Goal: Task Accomplishment & Management: Use online tool/utility

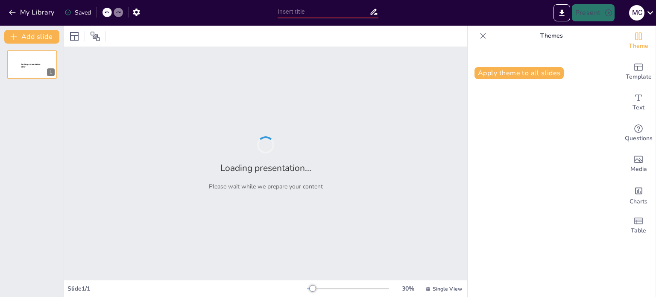
type input "Diseño y Funcionalidad en la Estructura de una Oficina"
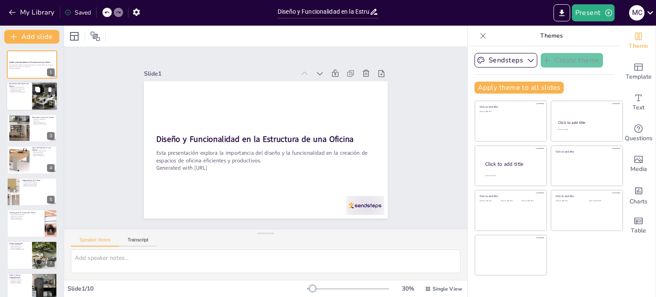
click at [38, 93] on button at bounding box center [37, 90] width 10 height 10
type textarea "Un buen diseño de oficina puede aumentar la productividad de los empleados al f…"
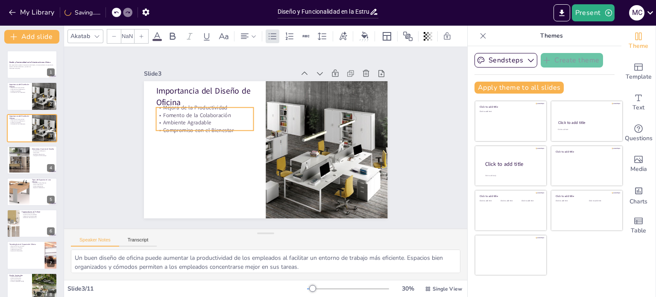
type input "32"
click at [192, 117] on p "Ambiente Agradable" at bounding box center [230, 85] width 77 height 71
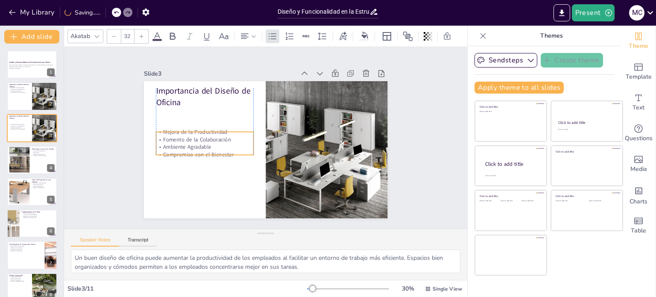
drag, startPoint x: 173, startPoint y: 117, endPoint x: 173, endPoint y: 138, distance: 20.9
click at [173, 138] on p "Ambiente Agradable" at bounding box center [204, 127] width 95 height 37
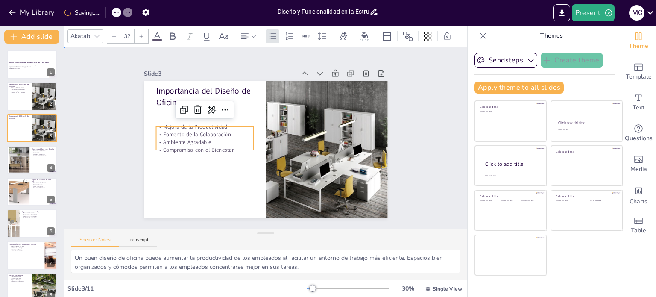
click at [447, 131] on div "Slide 1 Diseño y Funcionalidad en la Estructura de una Oficina Esta presentació…" at bounding box center [266, 137] width 420 height 223
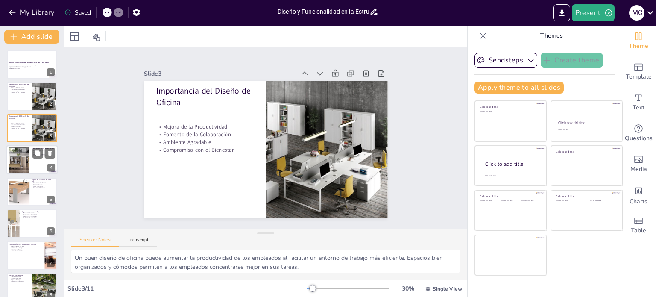
click at [27, 163] on div at bounding box center [19, 160] width 44 height 26
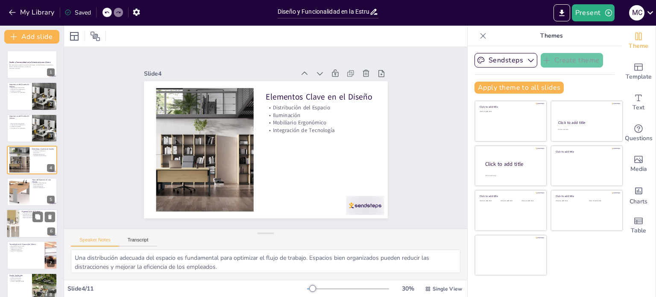
click at [35, 233] on div at bounding box center [31, 223] width 51 height 29
type textarea "La ergonomía es clave para prevenir lesiones relacionadas con el trabajo. Un di…"
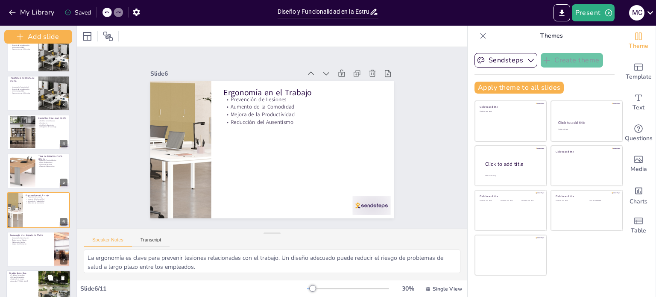
drag, startPoint x: 62, startPoint y: 220, endPoint x: 62, endPoint y: 280, distance: 59.8
drag, startPoint x: 62, startPoint y: 280, endPoint x: 417, endPoint y: 96, distance: 400.1
click at [417, 96] on div "Slide 1 Diseño y Funcionalidad en la Estructura de una Oficina Esta presentació…" at bounding box center [272, 138] width 429 height 352
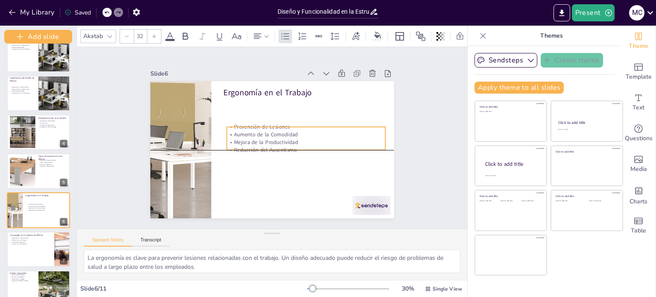
drag, startPoint x: 236, startPoint y: 110, endPoint x: 240, endPoint y: 135, distance: 25.1
click at [240, 135] on p "Mejora de la Productividad" at bounding box center [299, 158] width 141 height 86
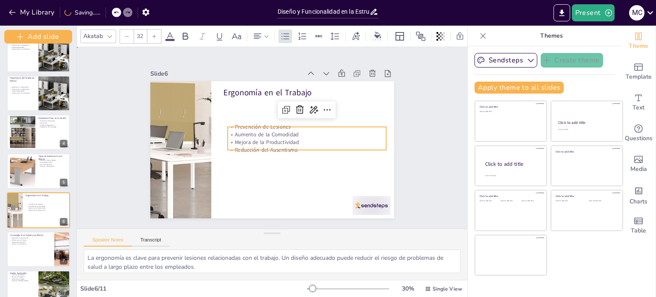
click at [416, 77] on div "Slide 1 Diseño y Funcionalidad en la Estructura de una Oficina Esta presentació…" at bounding box center [273, 137] width 428 height 293
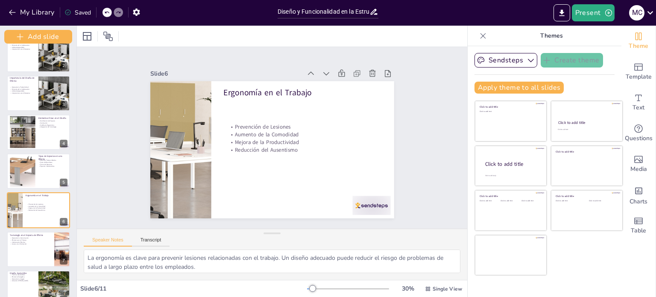
scroll to position [0, 0]
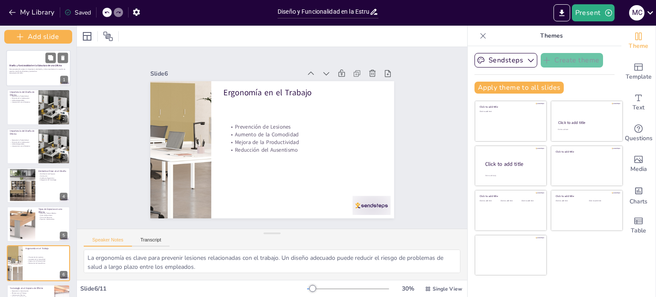
click at [31, 68] on p "Esta presentación explora la importancia del diseño y la funcionalidad en la cr…" at bounding box center [38, 70] width 58 height 4
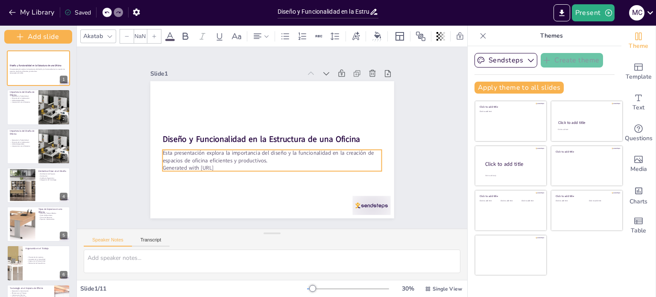
type input "32"
click at [181, 153] on p "Esta presentación explora la importancia del diseño y la funcionalidad en la cr…" at bounding box center [268, 156] width 218 height 61
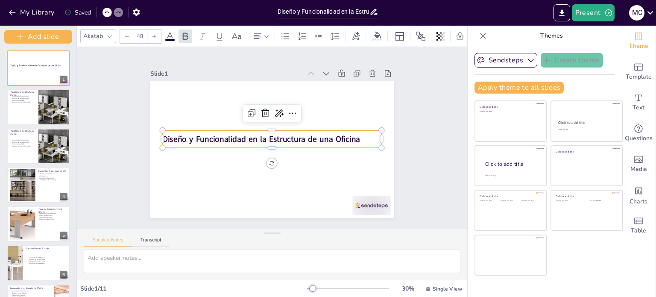
click at [198, 134] on strong "Diseño y Funcionalidad en la Estructura de una Oficina" at bounding box center [261, 136] width 191 height 72
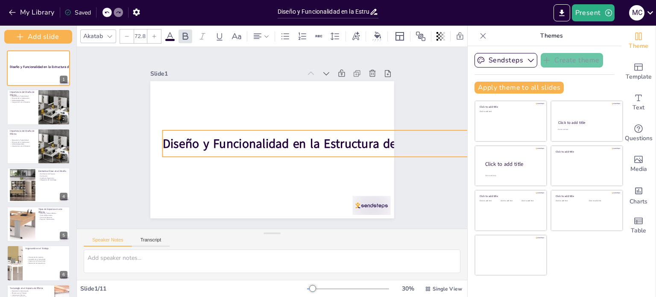
drag, startPoint x: 374, startPoint y: 145, endPoint x: 335, endPoint y: 153, distance: 40.6
click at [335, 153] on div "Diseño y Funcionalidad en la Estructura de una Oficina" at bounding box center [267, 148] width 279 height 224
type input "71.6"
click at [104, 103] on div "Slide 1 Diseño y Funcionalidad en la Estructura de una Oficina Slide 2 Importan…" at bounding box center [273, 137] width 428 height 293
click at [255, 138] on strong "Diseño y Funcionalidad en la Estructura de una Oficina" at bounding box center [306, 154] width 285 height 107
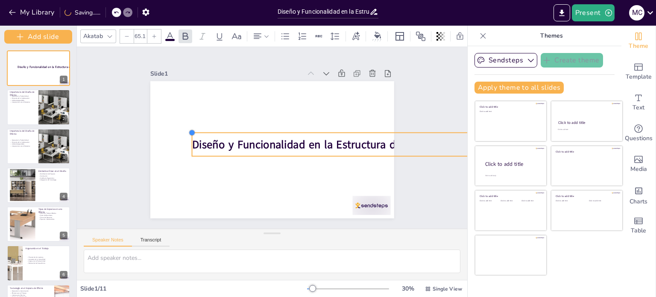
drag, startPoint x: 157, startPoint y: 126, endPoint x: 193, endPoint y: 133, distance: 36.5
click at [193, 133] on div "Diseño y Funcionalidad en la Estructura de una Oficina" at bounding box center [268, 149] width 274 height 206
type input "63.7"
click at [243, 129] on div at bounding box center [344, 137] width 291 height 37
click at [414, 131] on div "Slide 1 Diseño y Funcionalidad en la Estructura de una Oficina Slide 2 Importan…" at bounding box center [273, 137] width 428 height 293
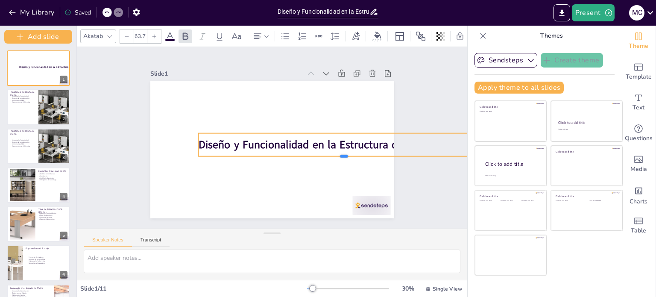
click at [390, 155] on div at bounding box center [328, 187] width 269 height 125
click at [435, 156] on div at bounding box center [338, 174] width 286 height 67
click at [427, 147] on div "Slide 1 Diseño y Funcionalidad en la Estructura de una Oficina Slide 2 Importan…" at bounding box center [272, 138] width 423 height 376
click at [418, 99] on div "Slide 1 Diseño y Funcionalidad en la Estructura de una Oficina Slide 2 Importan…" at bounding box center [271, 137] width 407 height 221
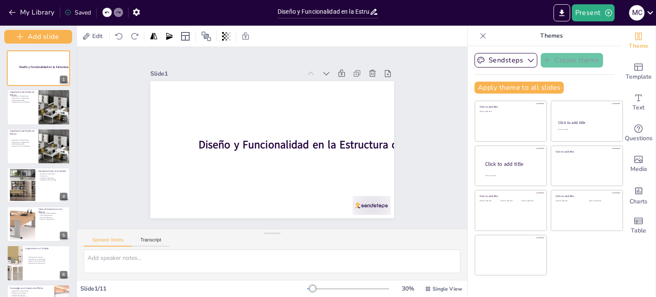
click at [107, 9] on div at bounding box center [107, 12] width 9 height 9
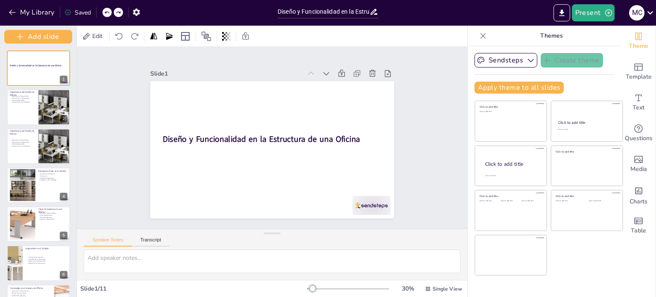
click at [107, 9] on div at bounding box center [107, 12] width 9 height 9
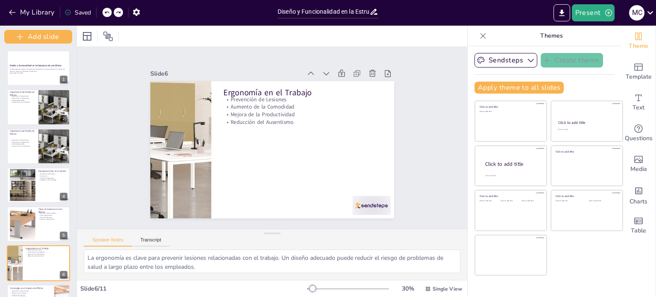
click at [107, 9] on div at bounding box center [107, 12] width 9 height 9
type textarea "Un buen diseño de oficina puede aumentar la productividad de los empleados al f…"
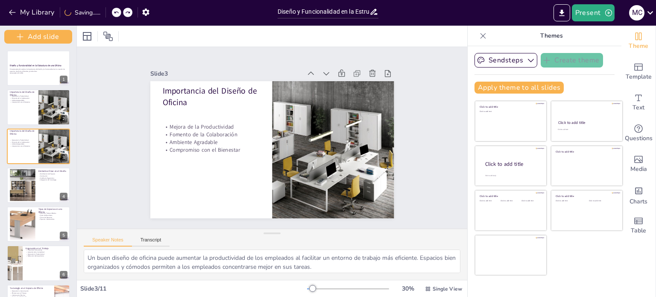
click at [107, 9] on div "My Library Saving......" at bounding box center [77, 11] width 154 height 15
click at [22, 59] on div at bounding box center [38, 68] width 65 height 36
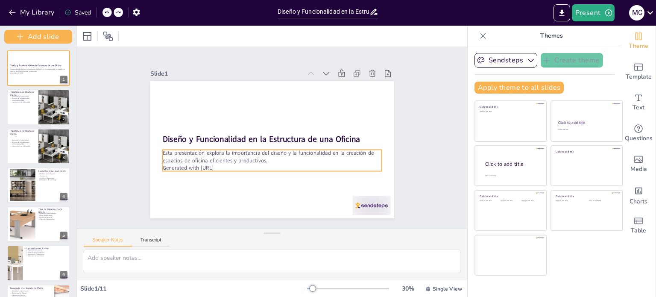
click at [238, 166] on p "Generated with [URL]" at bounding box center [262, 166] width 211 height 75
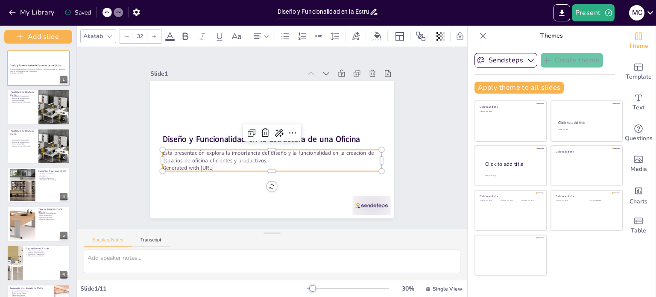
click at [137, 161] on div "Slide 1 Diseño y Funcionalidad en la Estructura de una Oficina Esta presentació…" at bounding box center [272, 137] width 333 height 285
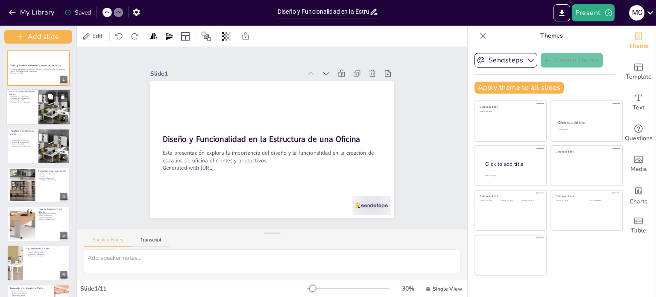
click at [36, 109] on div at bounding box center [38, 107] width 65 height 36
type textarea "Un buen diseño de oficina puede aumentar la productividad de los empleados al f…"
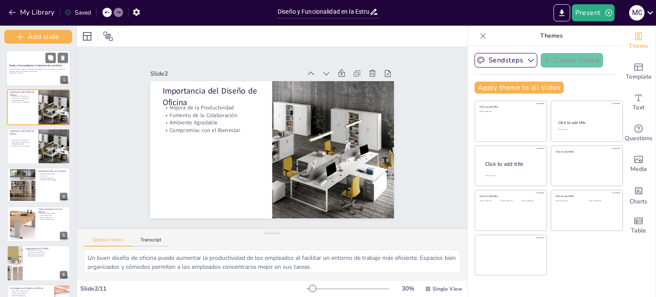
click at [29, 83] on div at bounding box center [38, 68] width 65 height 36
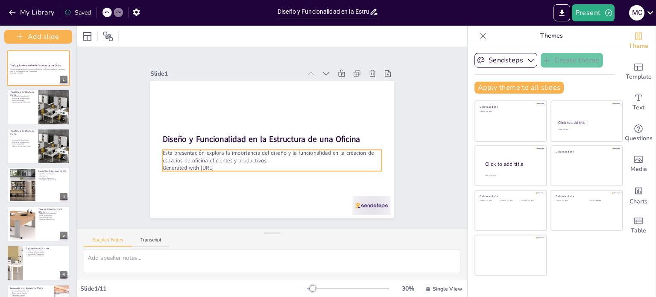
click at [242, 162] on p "Generated with [URL]" at bounding box center [259, 165] width 203 height 96
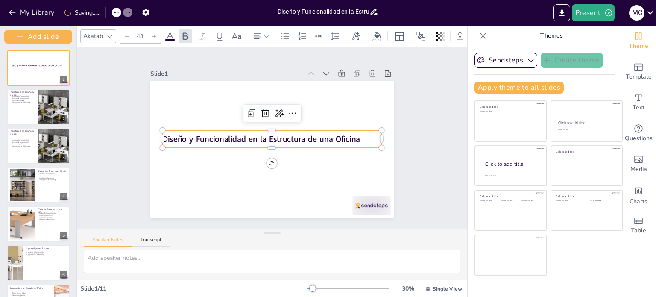
click at [251, 134] on strong "Diseño y Funcionalidad en la Estructura de una Oficina" at bounding box center [262, 137] width 196 height 52
click at [359, 35] on icon at bounding box center [355, 36] width 9 height 9
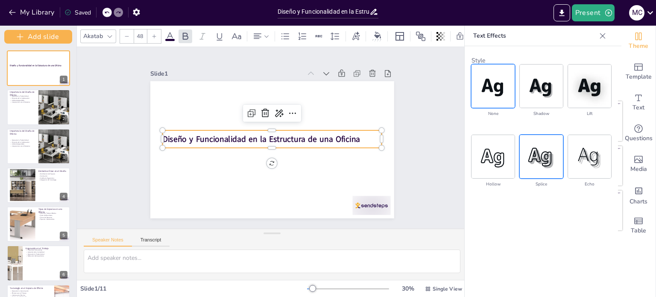
click at [547, 162] on img at bounding box center [541, 156] width 43 height 43
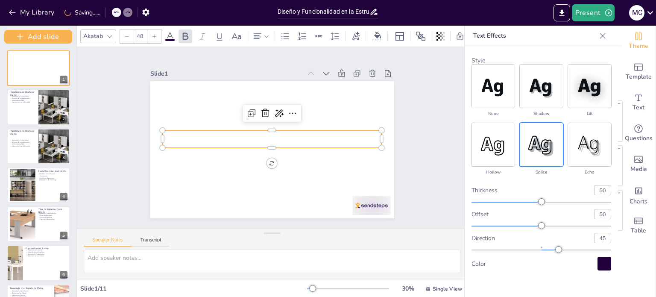
click at [605, 259] on div at bounding box center [605, 264] width 14 height 14
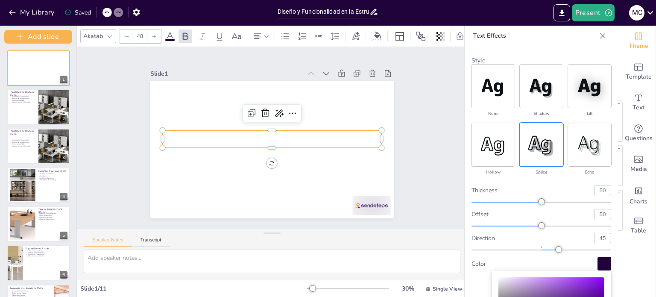
type input "#8038bb"
click at [573, 290] on div "Color" at bounding box center [552, 301] width 106 height 48
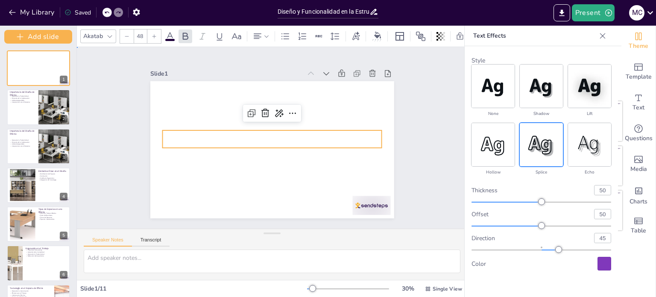
click at [426, 144] on div "Slide 1 Diseño y Funcionalidad en la Estructura de una Oficina Slide 2 Importan…" at bounding box center [272, 138] width 420 height 259
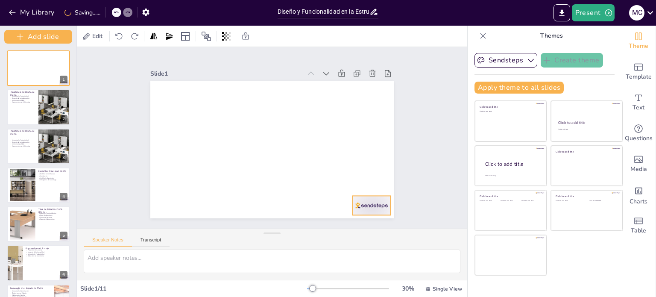
click at [281, 236] on div at bounding box center [263, 257] width 35 height 43
click at [164, 125] on icon at bounding box center [159, 120] width 9 height 10
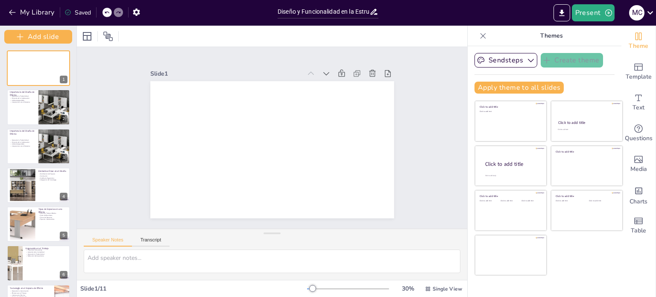
click at [106, 14] on icon at bounding box center [106, 12] width 5 height 5
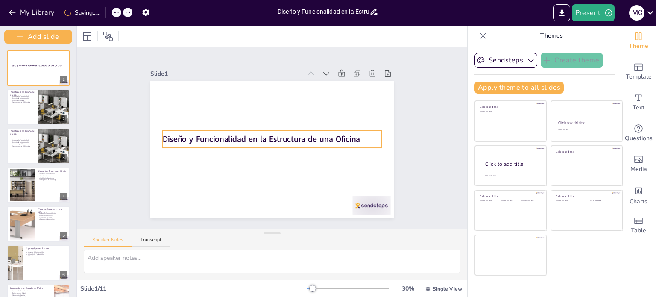
click at [244, 136] on strong "Diseño y Funcionalidad en la Estructura de una Oficina" at bounding box center [261, 136] width 191 height 72
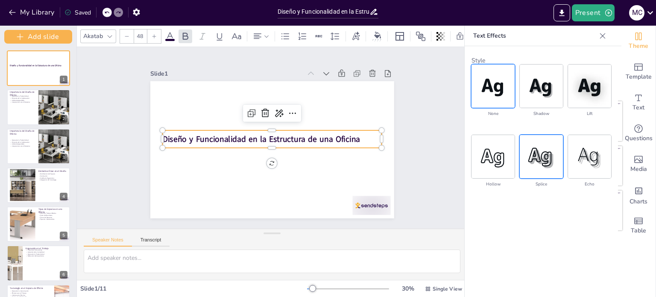
click at [547, 148] on img at bounding box center [541, 156] width 43 height 43
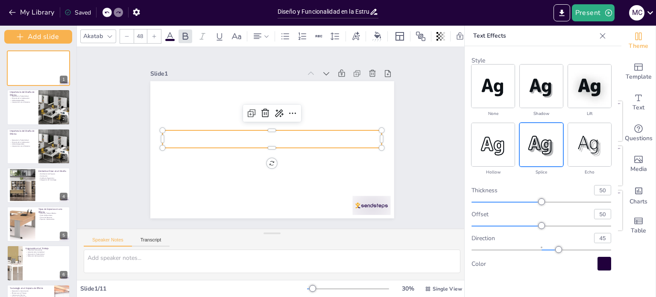
click at [220, 138] on strong "Diseño y Funcionalidad en la Estructura de una Oficina" at bounding box center [262, 133] width 177 height 109
click at [551, 80] on img at bounding box center [541, 86] width 43 height 43
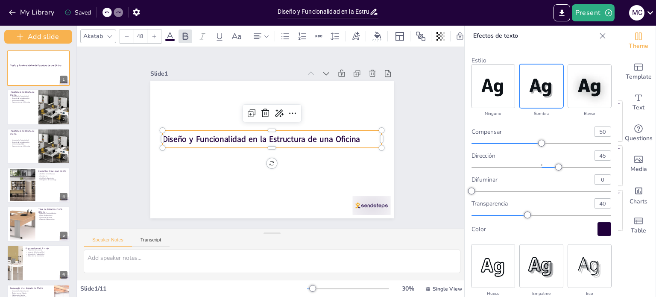
click at [150, 30] on div at bounding box center [154, 36] width 14 height 14
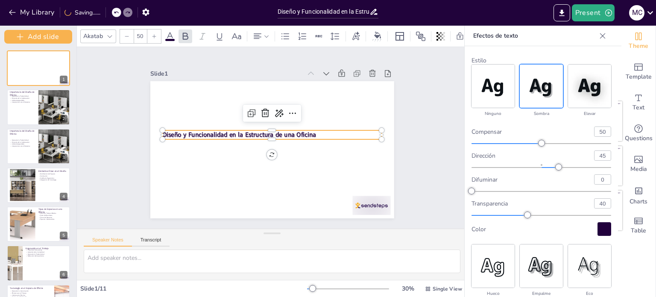
click at [150, 30] on div at bounding box center [154, 36] width 14 height 14
click at [105, 10] on icon at bounding box center [106, 12] width 5 height 5
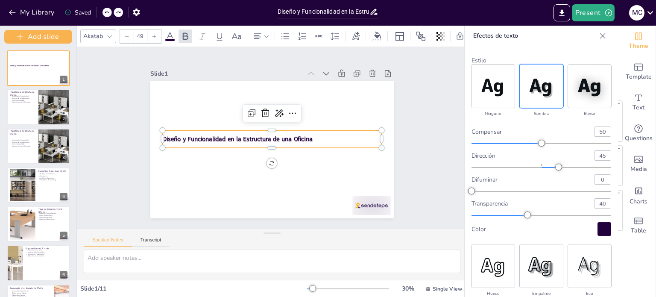
click at [105, 10] on icon at bounding box center [106, 12] width 5 height 5
type input "48"
click at [105, 10] on icon at bounding box center [106, 12] width 5 height 5
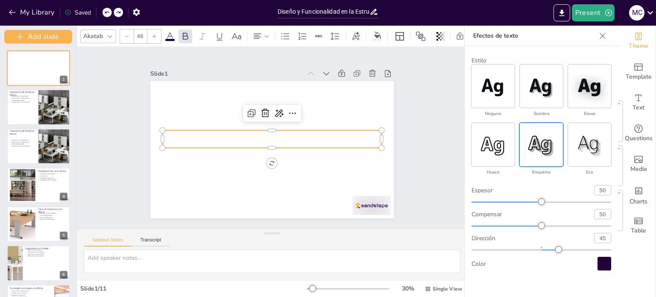
click at [121, 14] on icon at bounding box center [118, 12] width 5 height 5
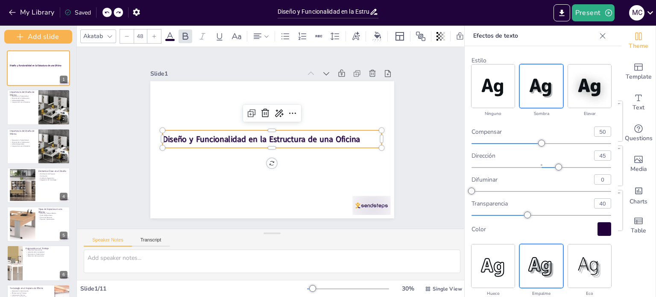
click at [551, 269] on img at bounding box center [541, 265] width 43 height 43
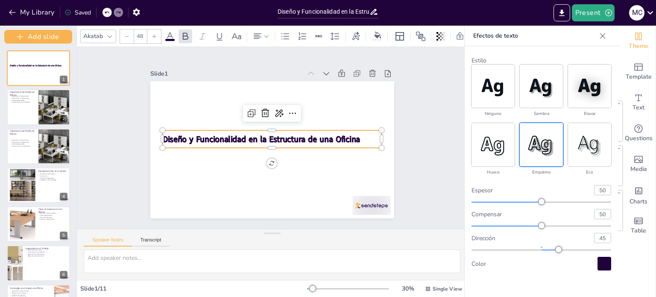
click at [546, 146] on img at bounding box center [541, 144] width 43 height 43
click at [607, 262] on div at bounding box center [605, 264] width 14 height 14
click at [656, 82] on div "Theme Template Text Questions Media Charts Table" at bounding box center [639, 161] width 35 height 271
click at [48, 112] on div at bounding box center [54, 107] width 33 height 36
type textarea "Un buen diseño de oficina puede aumentar la productividad de los empleados al f…"
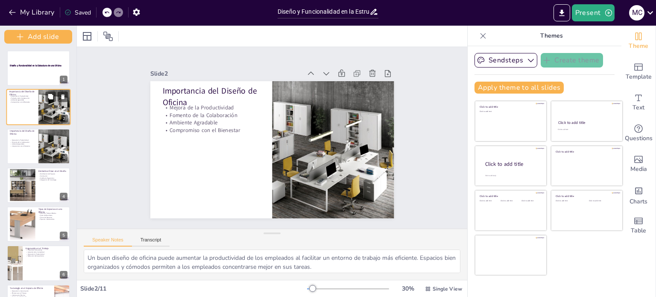
click at [48, 112] on div at bounding box center [54, 107] width 33 height 36
click at [32, 70] on div at bounding box center [38, 68] width 65 height 36
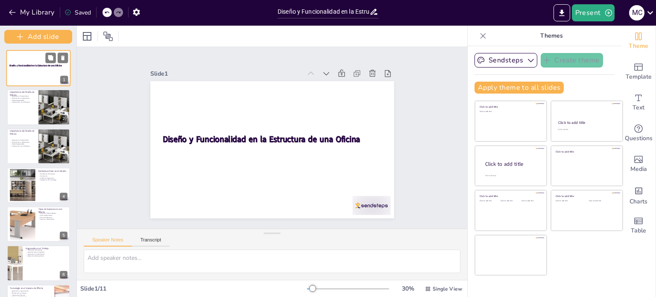
click at [32, 70] on div at bounding box center [38, 68] width 65 height 36
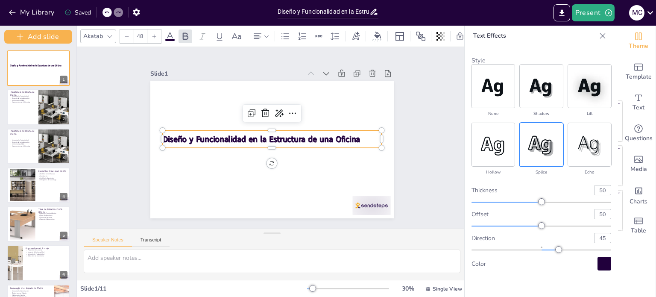
click at [228, 135] on span "Diseño y Funcionalidad en la Estructura de una Oficina" at bounding box center [262, 137] width 196 height 52
click at [104, 12] on div at bounding box center [107, 12] width 9 height 9
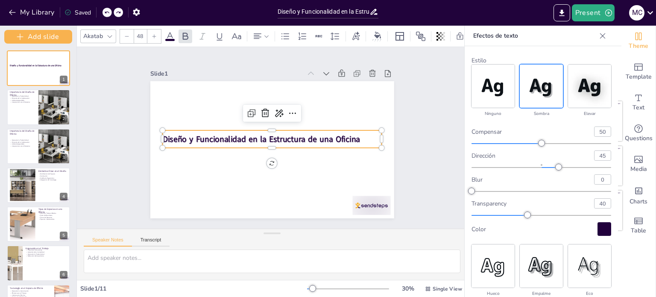
click at [104, 12] on div "My Library Saved" at bounding box center [72, 11] width 144 height 15
click at [104, 12] on div "My Library Saving......" at bounding box center [77, 11] width 154 height 15
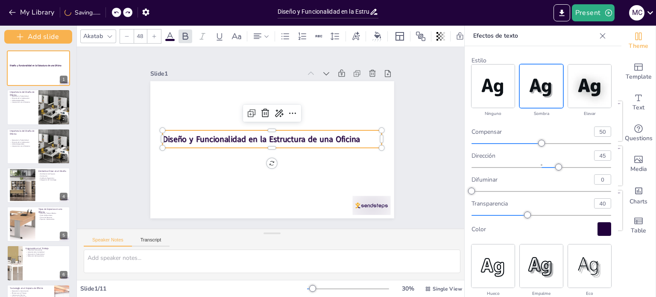
click at [104, 12] on div "My Library Saving......" at bounding box center [77, 11] width 154 height 15
click at [27, 189] on div at bounding box center [22, 185] width 54 height 32
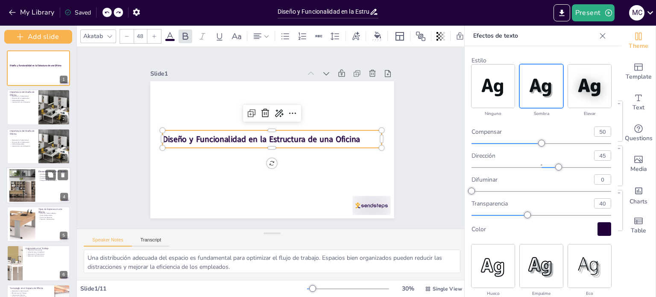
scroll to position [15, 0]
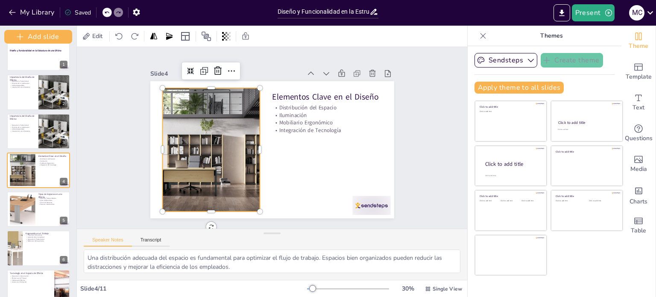
click at [204, 129] on div at bounding box center [210, 136] width 227 height 163
click at [204, 129] on div at bounding box center [212, 124] width 238 height 197
click at [207, 131] on div at bounding box center [215, 111] width 239 height 221
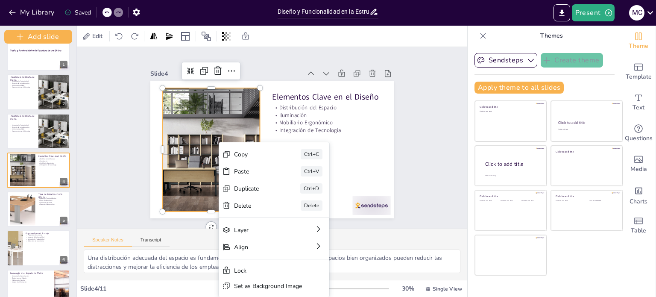
click at [257, 213] on div "Paste Ctrl+V" at bounding box center [311, 243] width 108 height 61
click at [280, 208] on div "Copy" at bounding box center [301, 220] width 42 height 25
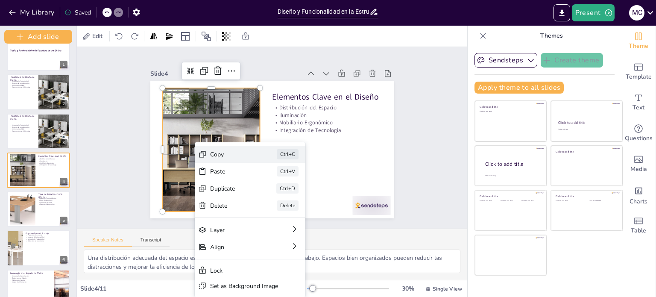
click at [338, 212] on div "Ctrl+C" at bounding box center [349, 219] width 23 height 15
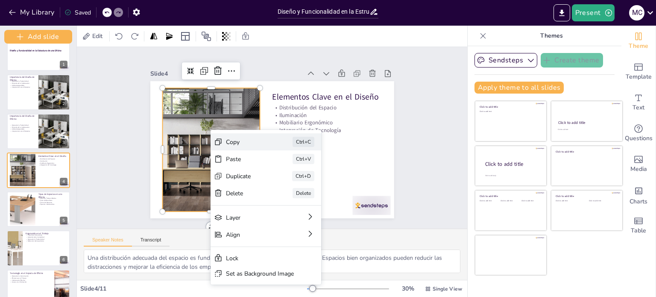
click at [291, 190] on div "Copy" at bounding box center [313, 198] width 44 height 17
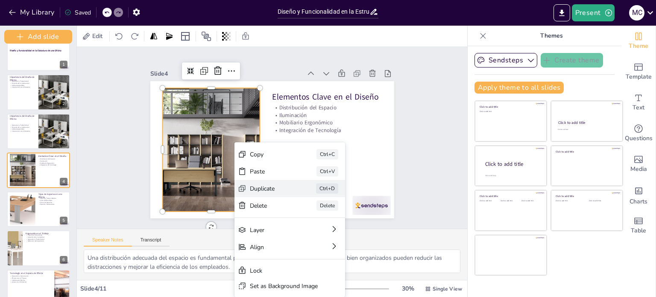
click at [305, 241] on div "Duplicate" at bounding box center [326, 249] width 43 height 17
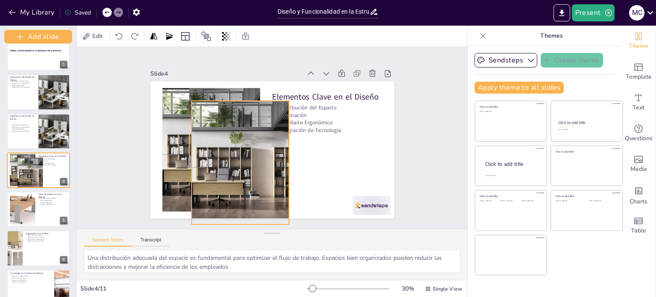
drag, startPoint x: 221, startPoint y: 168, endPoint x: 250, endPoint y: 177, distance: 30.1
click at [250, 177] on div at bounding box center [232, 143] width 240 height 210
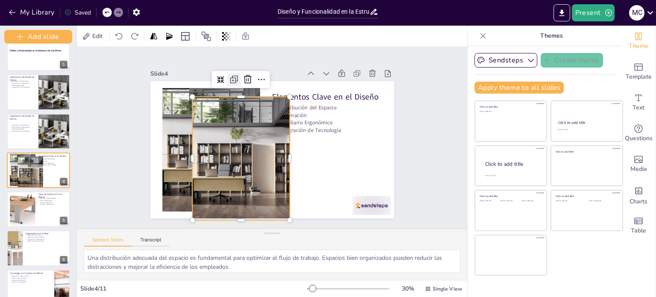
click at [327, 97] on icon at bounding box center [329, 99] width 5 height 5
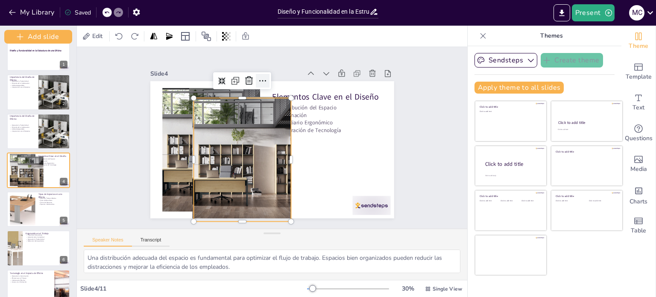
click at [269, 79] on icon at bounding box center [275, 80] width 12 height 12
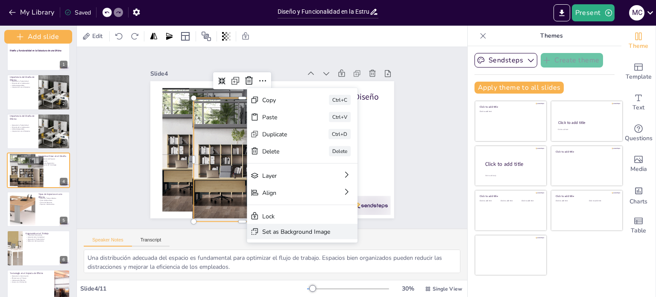
click at [292, 279] on div "Set as Background Image" at bounding box center [348, 298] width 112 height 38
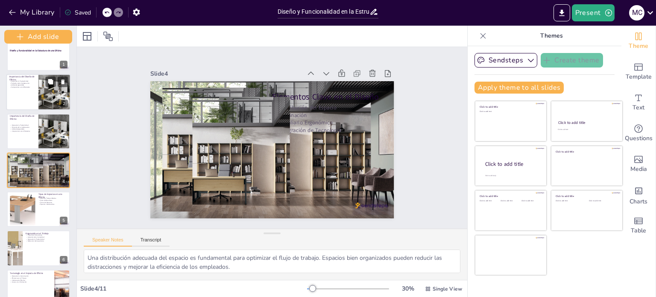
click at [32, 87] on p "Compromiso con el Bienestar" at bounding box center [22, 87] width 26 height 2
type textarea "Un buen diseño de oficina puede aumentar la productividad de los empleados al f…"
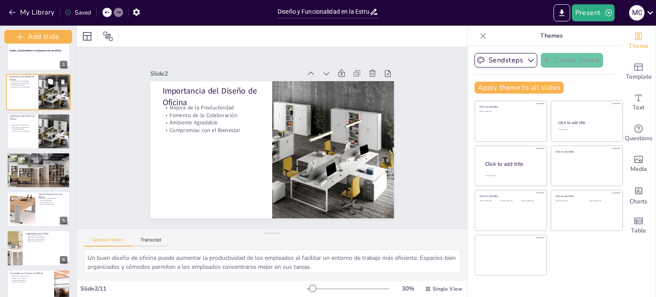
scroll to position [0, 0]
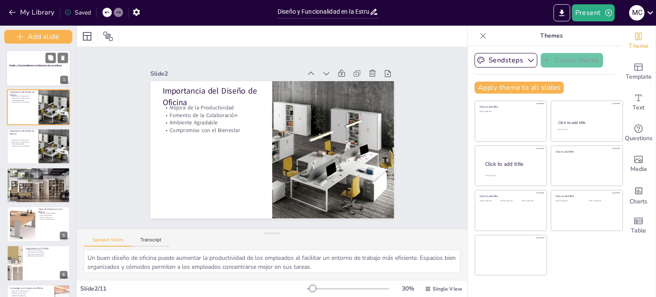
click at [34, 75] on div at bounding box center [38, 68] width 65 height 36
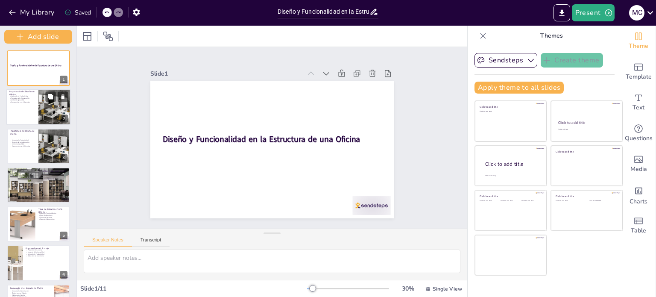
click at [42, 113] on div at bounding box center [54, 107] width 33 height 36
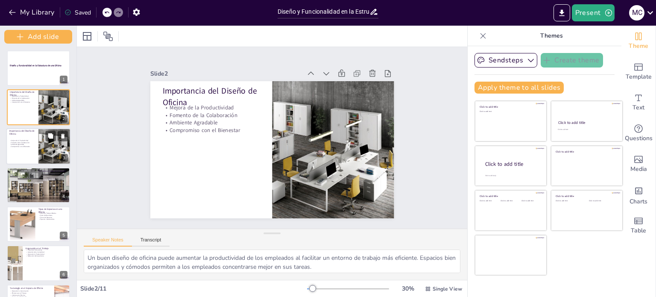
click at [39, 136] on div at bounding box center [54, 146] width 33 height 36
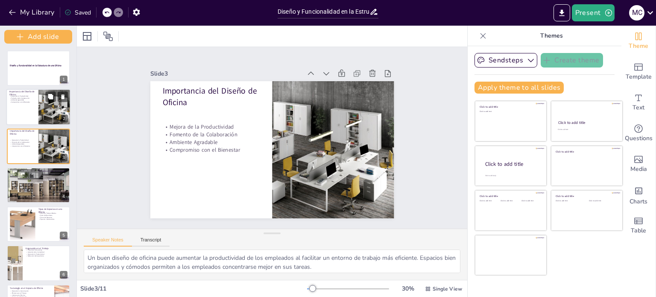
click at [36, 112] on div at bounding box center [38, 107] width 65 height 36
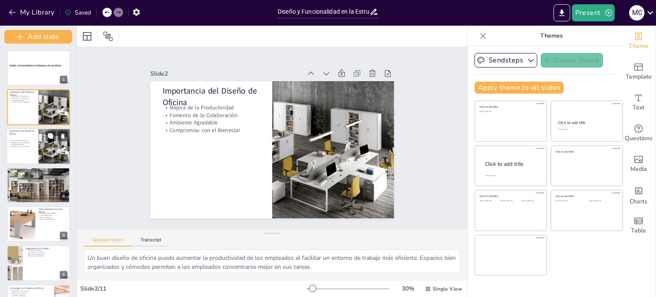
click at [36, 160] on div at bounding box center [38, 146] width 65 height 36
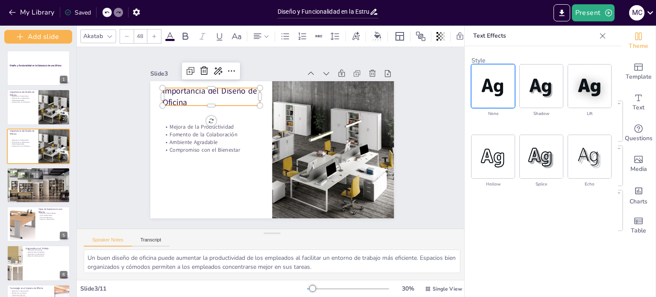
click at [302, 87] on p "Importancia del Diseño de Oficina" at bounding box center [313, 76] width 23 height 97
click at [17, 124] on div at bounding box center [38, 107] width 65 height 36
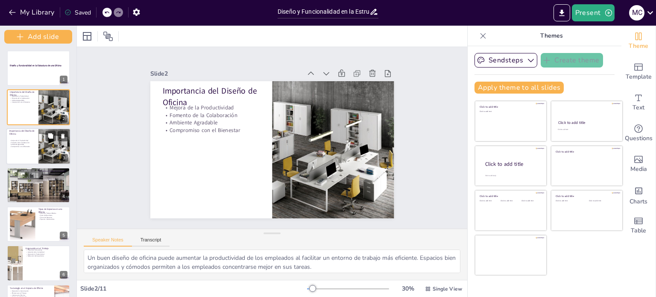
click at [26, 147] on p "Compromiso con el Bienestar" at bounding box center [22, 146] width 26 height 2
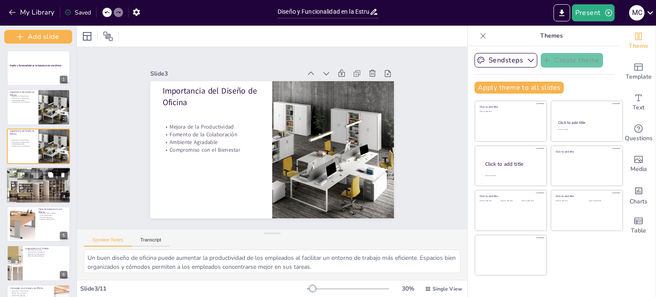
click at [31, 184] on div at bounding box center [30, 187] width 54 height 32
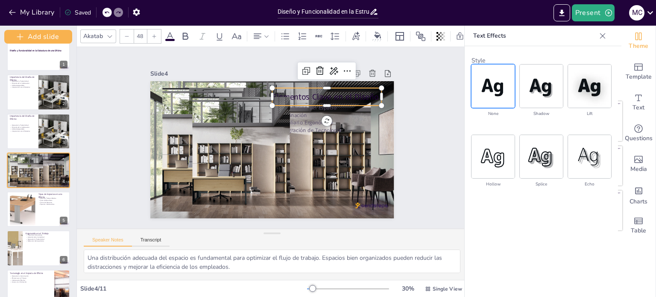
click at [294, 94] on p "Elementos Clave en el Diseño" at bounding box center [334, 109] width 110 height 34
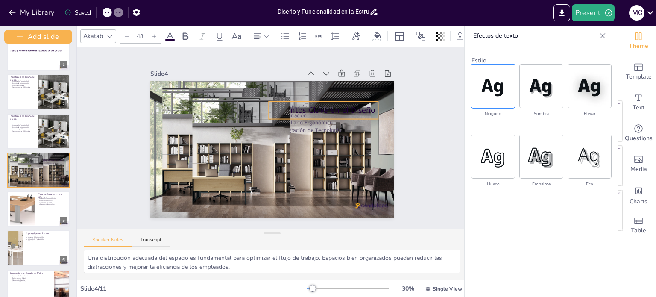
drag, startPoint x: 294, startPoint y: 94, endPoint x: 291, endPoint y: 110, distance: 16.2
click at [291, 110] on div "Elementos Clave en el Diseño Distribución del Espacio Iluminación Mobiliario Er…" at bounding box center [305, 92] width 197 height 143
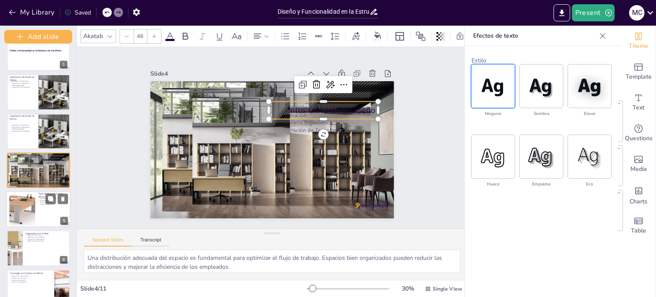
click at [29, 201] on div at bounding box center [22, 209] width 35 height 32
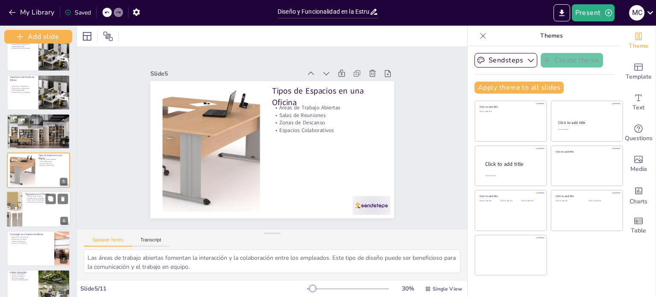
click at [46, 218] on div at bounding box center [38, 209] width 65 height 36
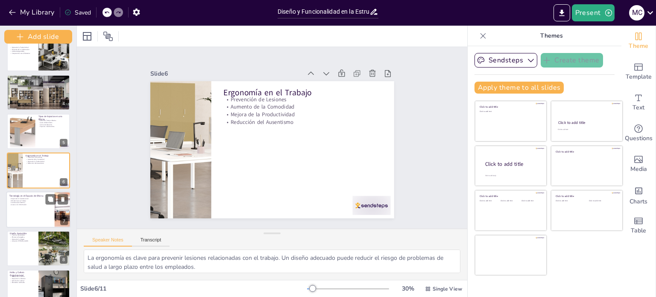
click at [41, 216] on div at bounding box center [38, 209] width 65 height 36
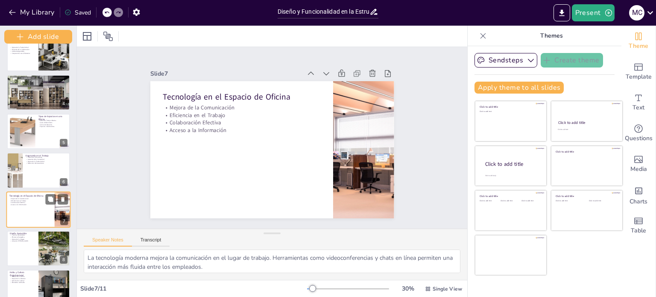
scroll to position [132, 0]
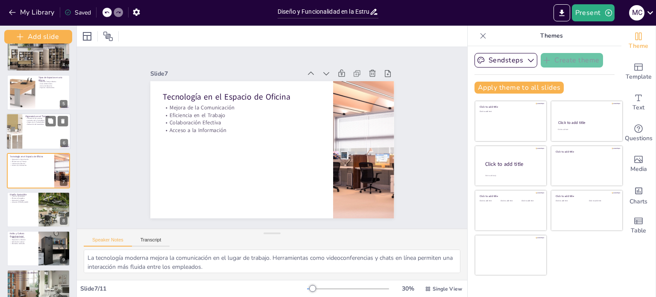
click at [35, 128] on div at bounding box center [38, 131] width 65 height 36
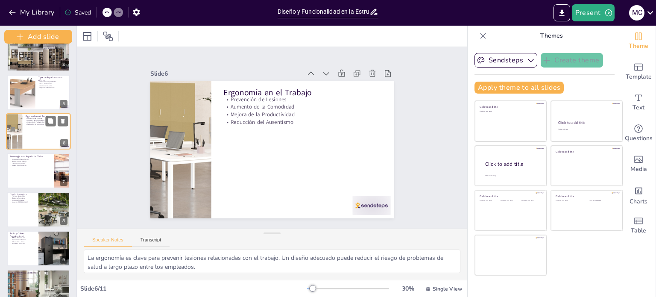
scroll to position [93, 0]
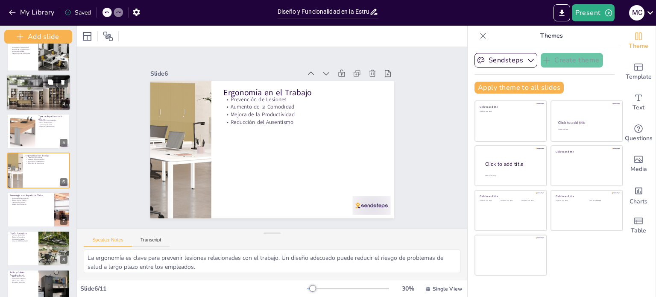
click at [26, 100] on div at bounding box center [30, 95] width 54 height 32
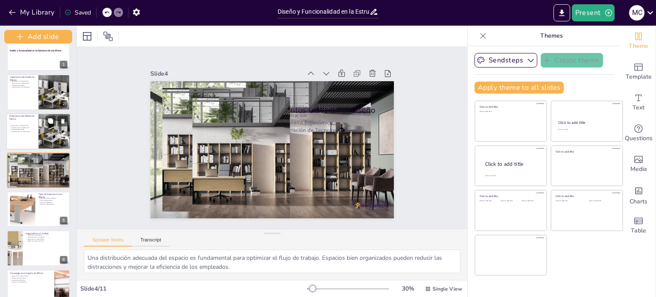
click at [26, 118] on p "Importancia del Diseño de Oficina" at bounding box center [22, 117] width 26 height 6
type textarea "Un buen diseño de oficina puede aumentar la productividad de los empleados al f…"
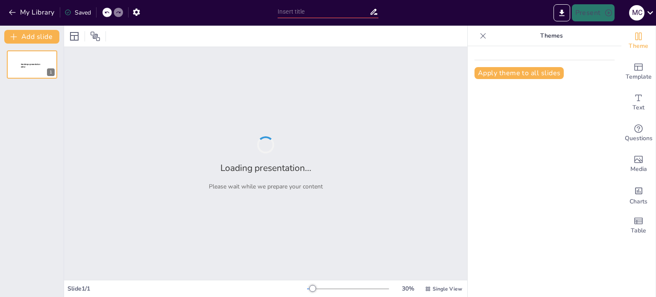
type input "Diseño y Funcionalidad en la Estructura de una Oficina"
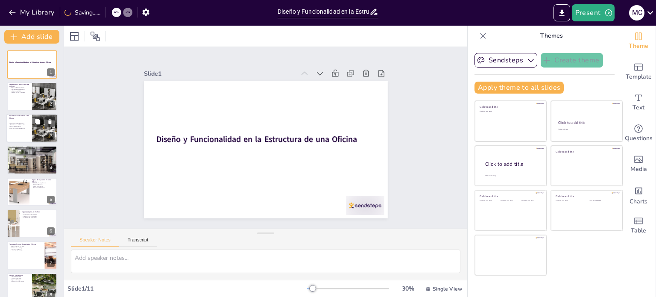
click at [38, 138] on div at bounding box center [45, 128] width 26 height 29
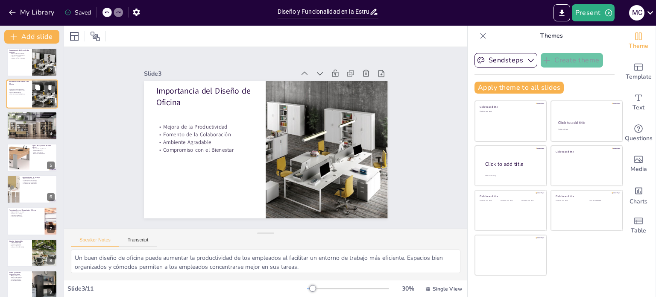
scroll to position [51, 0]
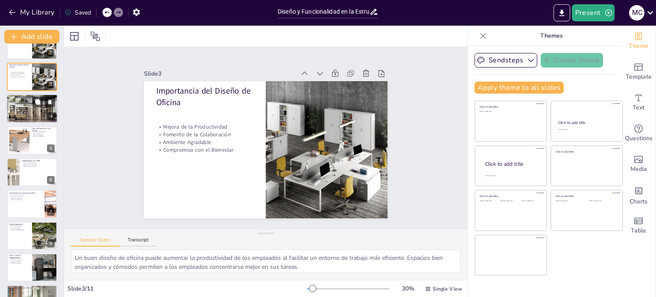
click at [26, 108] on div at bounding box center [26, 110] width 44 height 26
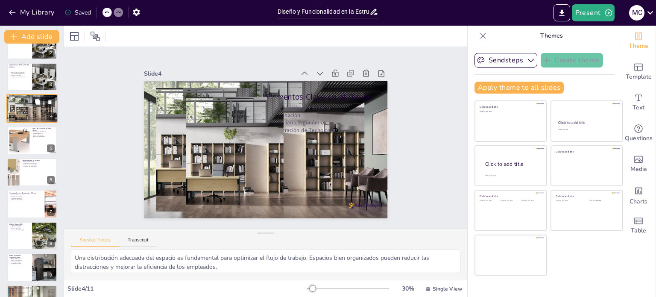
scroll to position [0, 0]
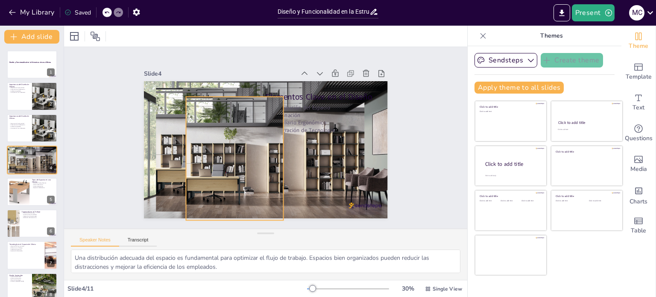
click at [220, 111] on div at bounding box center [234, 118] width 197 height 238
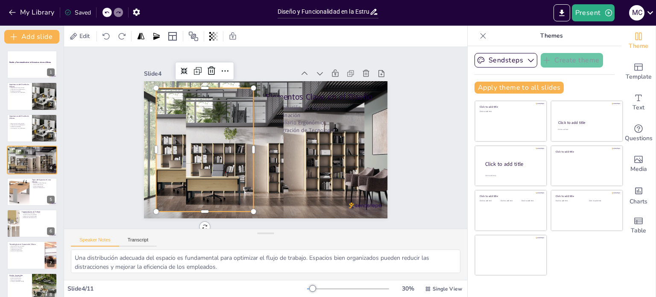
click at [161, 88] on div at bounding box center [207, 118] width 240 height 210
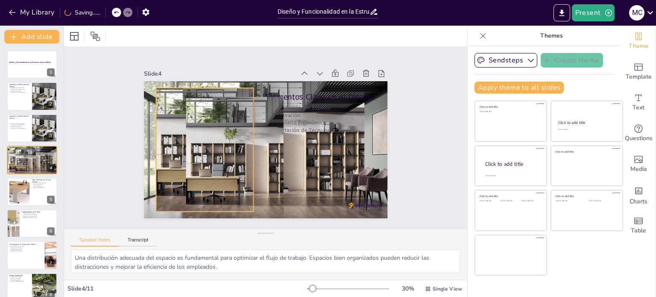
click at [161, 88] on div at bounding box center [205, 124] width 238 height 197
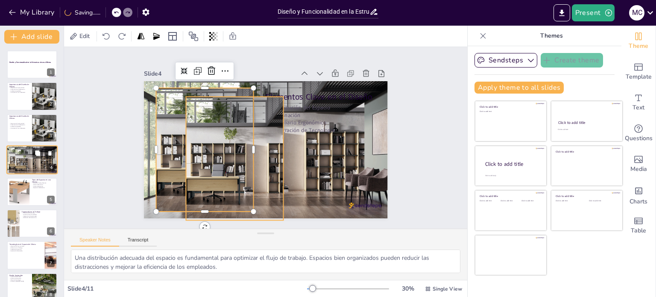
click at [32, 166] on div at bounding box center [26, 162] width 44 height 26
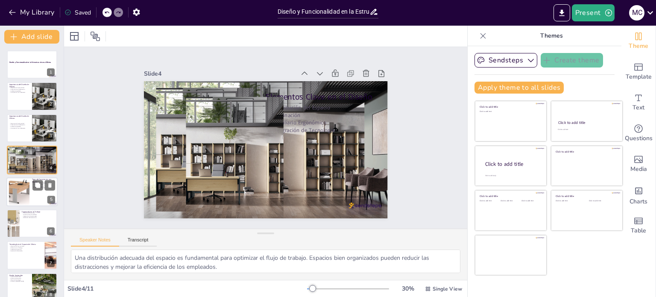
drag, startPoint x: 24, startPoint y: 186, endPoint x: 30, endPoint y: 192, distance: 8.8
click at [30, 192] on div at bounding box center [31, 191] width 51 height 29
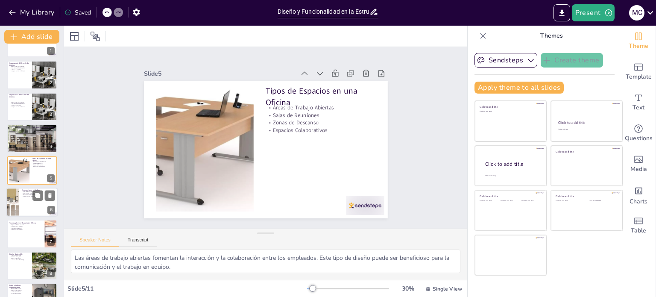
click at [30, 192] on p "Aumento de la Comodidad" at bounding box center [38, 193] width 33 height 2
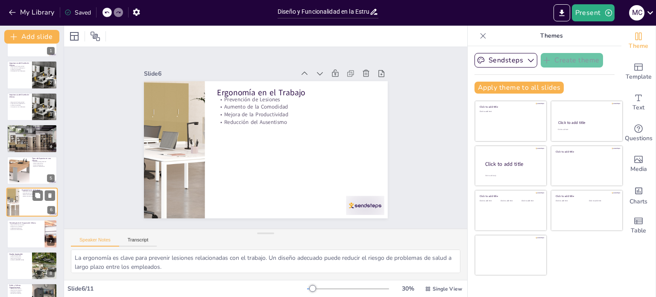
scroll to position [53, 0]
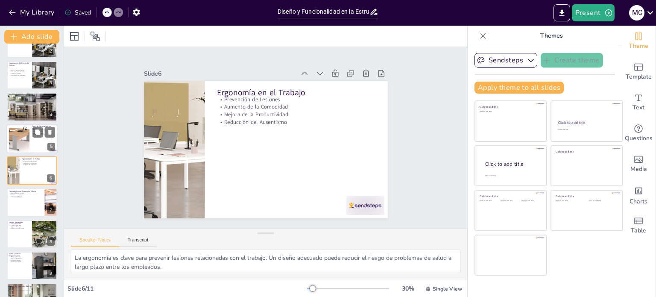
click at [22, 145] on div at bounding box center [19, 139] width 28 height 26
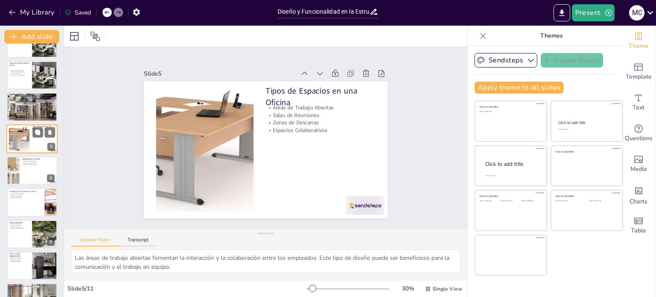
scroll to position [21, 0]
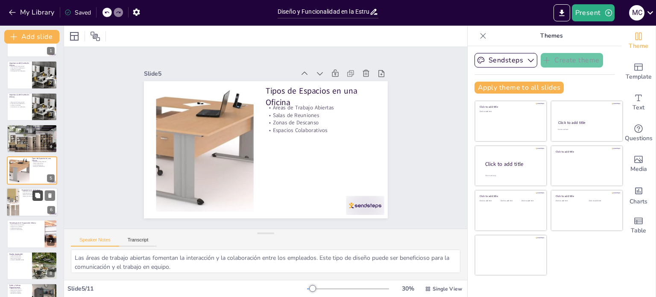
click at [35, 196] on icon at bounding box center [37, 195] width 5 height 5
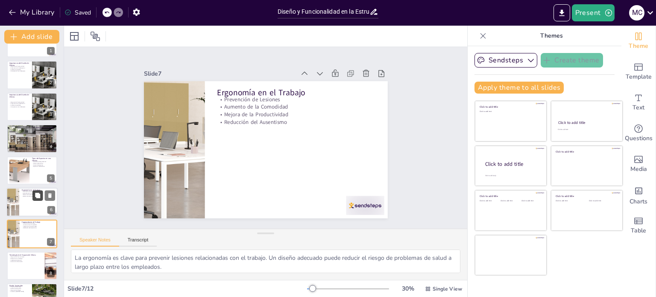
scroll to position [85, 0]
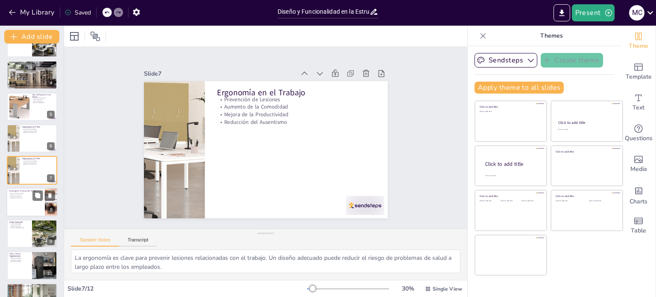
click at [23, 200] on div at bounding box center [31, 202] width 51 height 29
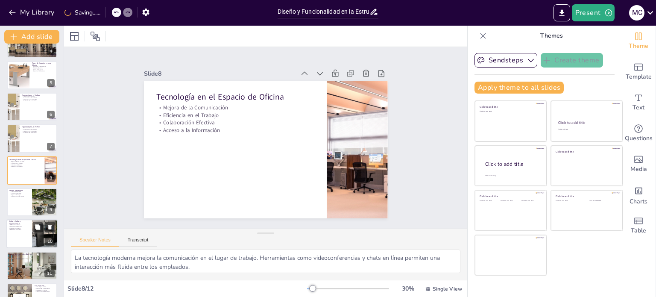
click at [24, 227] on p "Satisfacción Laboral" at bounding box center [19, 228] width 21 height 2
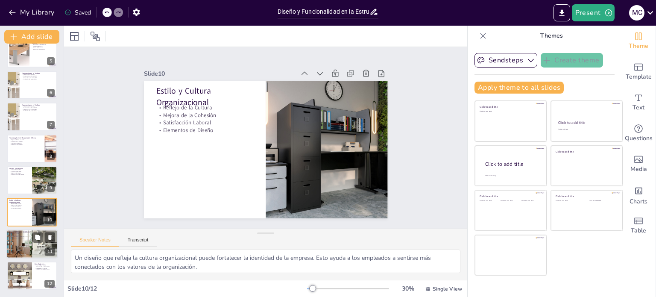
click at [23, 244] on div at bounding box center [31, 243] width 51 height 33
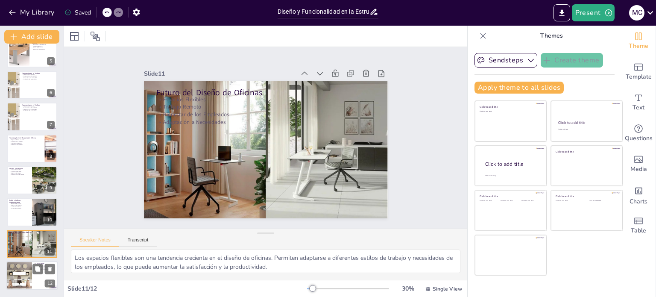
click at [21, 270] on div at bounding box center [19, 275] width 44 height 29
type textarea "Un diseño de oficina bien ejecutado es fundamental para el éxito organizacional…"
